Goal: Navigation & Orientation: Find specific page/section

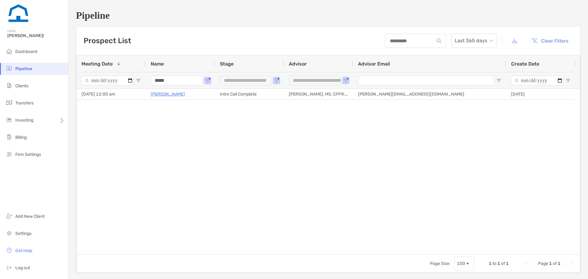
click at [169, 78] on input "*****" at bounding box center [177, 81] width 52 height 10
click at [37, 87] on li "Clients" at bounding box center [34, 86] width 68 height 12
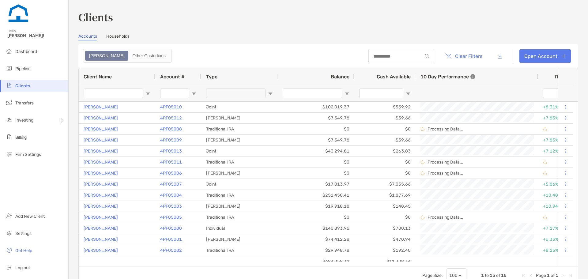
click at [125, 36] on link "Households" at bounding box center [117, 37] width 23 height 7
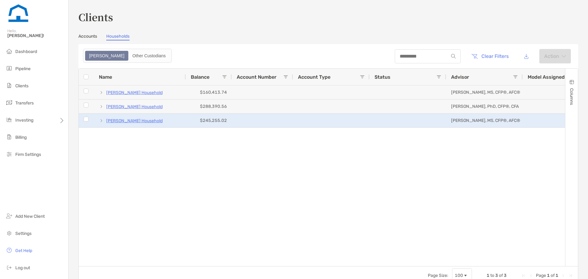
click at [131, 122] on p "[PERSON_NAME] Household" at bounding box center [134, 121] width 56 height 8
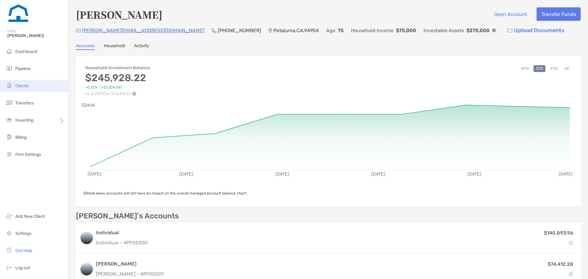
click at [28, 87] on span "Clients" at bounding box center [21, 85] width 13 height 5
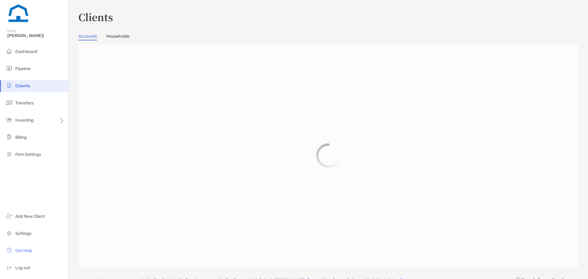
click at [123, 34] on link "Households" at bounding box center [117, 37] width 23 height 7
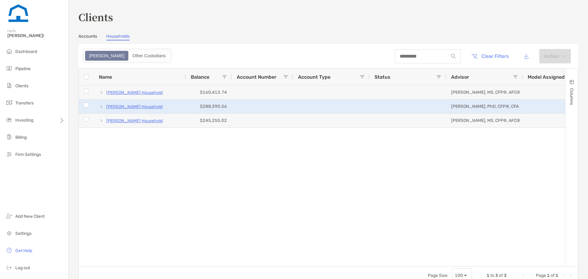
click at [139, 108] on p "[PERSON_NAME] Household" at bounding box center [134, 107] width 56 height 8
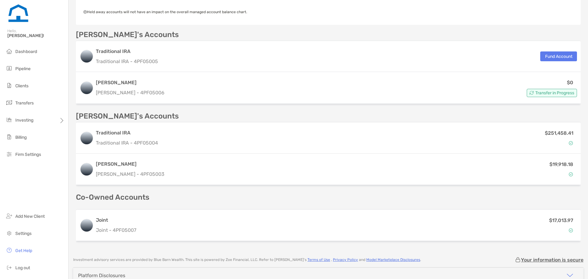
scroll to position [184, 0]
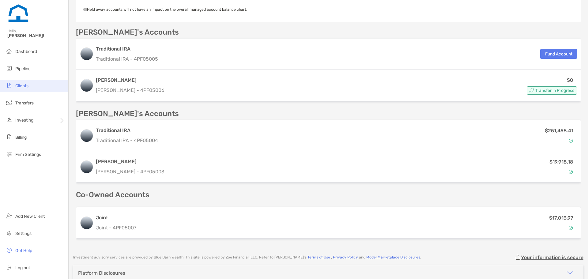
click at [29, 85] on li "Clients" at bounding box center [34, 86] width 68 height 12
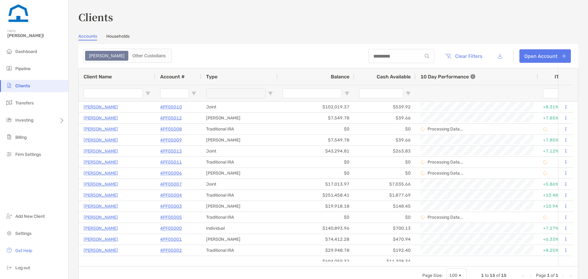
click at [120, 37] on link "Households" at bounding box center [117, 37] width 23 height 7
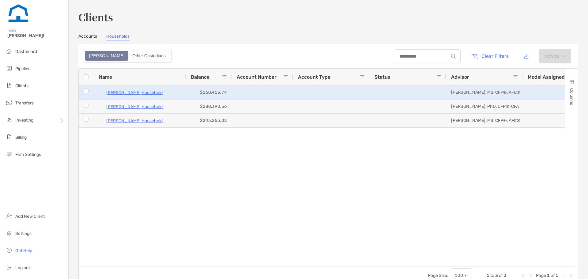
click at [131, 92] on p "[PERSON_NAME] Household" at bounding box center [134, 93] width 56 height 8
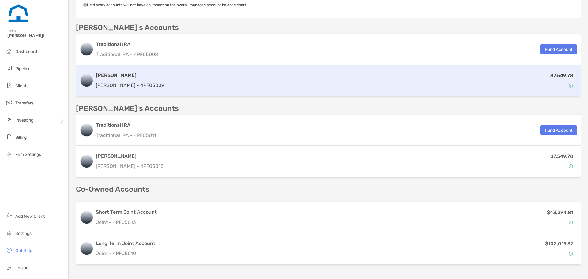
scroll to position [215, 0]
